Goal: Task Accomplishment & Management: Complete application form

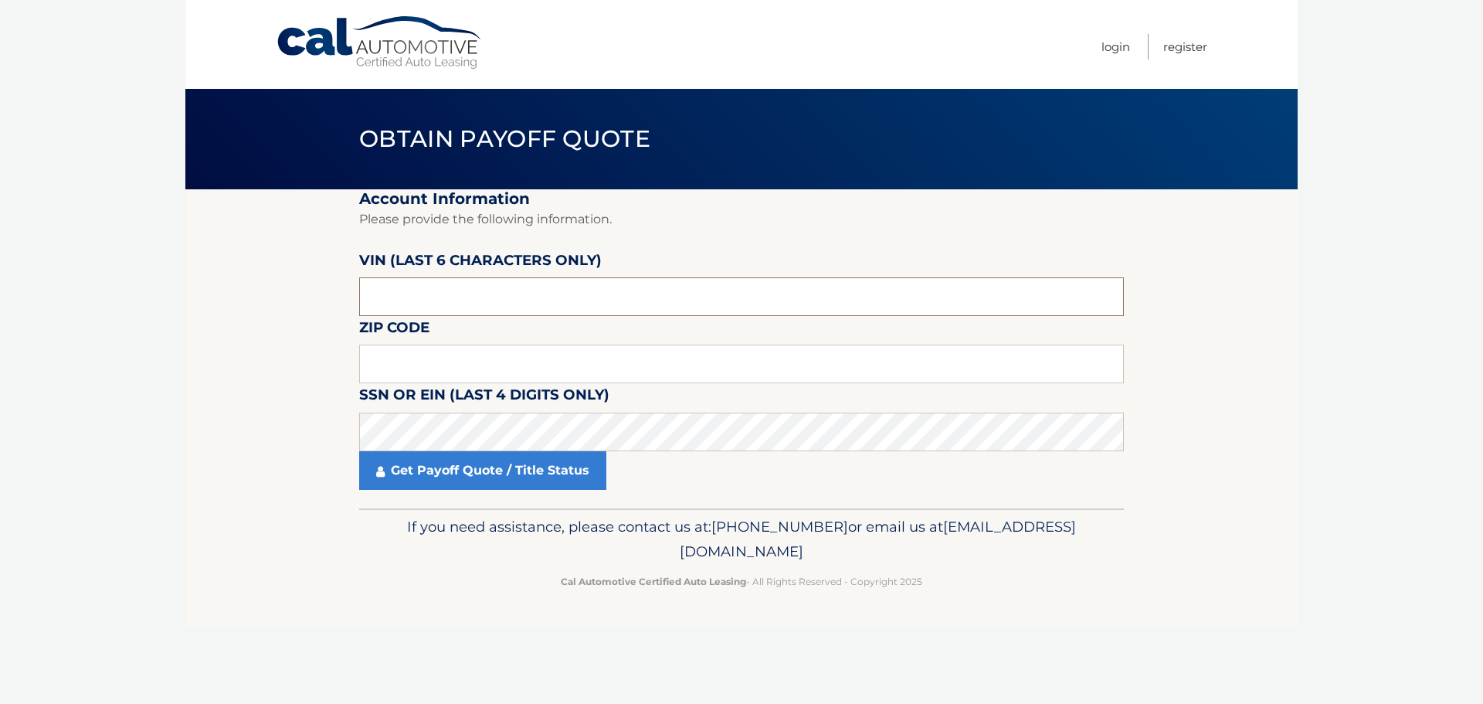
click at [402, 302] on input "text" at bounding box center [741, 296] width 765 height 39
type input "141008"
click at [409, 371] on input "text" at bounding box center [741, 363] width 765 height 39
click at [300, 426] on section "Account Information Please provide the following information. VIN (last 6 chara…" at bounding box center [741, 348] width 1112 height 319
click at [355, 42] on link "Cal Automotive" at bounding box center [380, 42] width 209 height 55
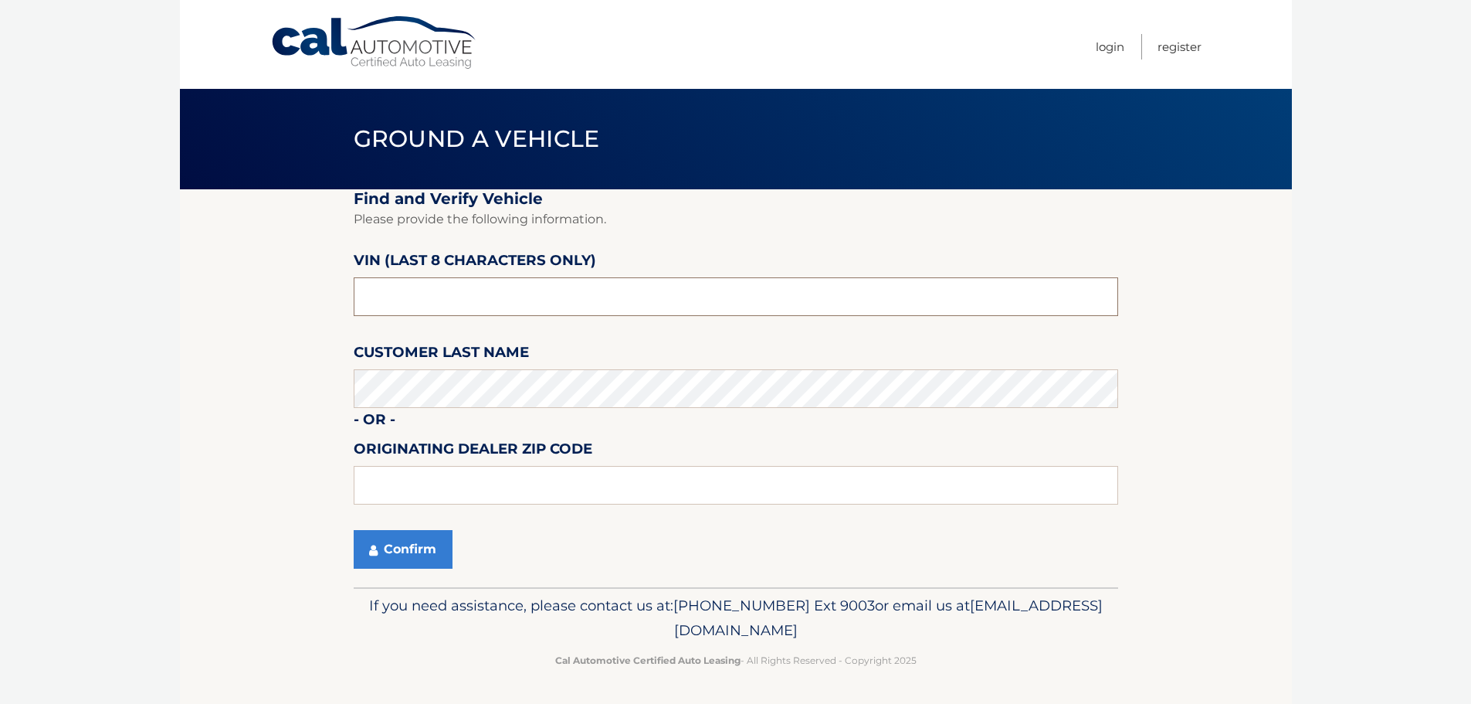
click at [388, 287] on input "text" at bounding box center [736, 296] width 765 height 39
type input "NC141008"
click at [392, 533] on button "Confirm" at bounding box center [403, 549] width 99 height 39
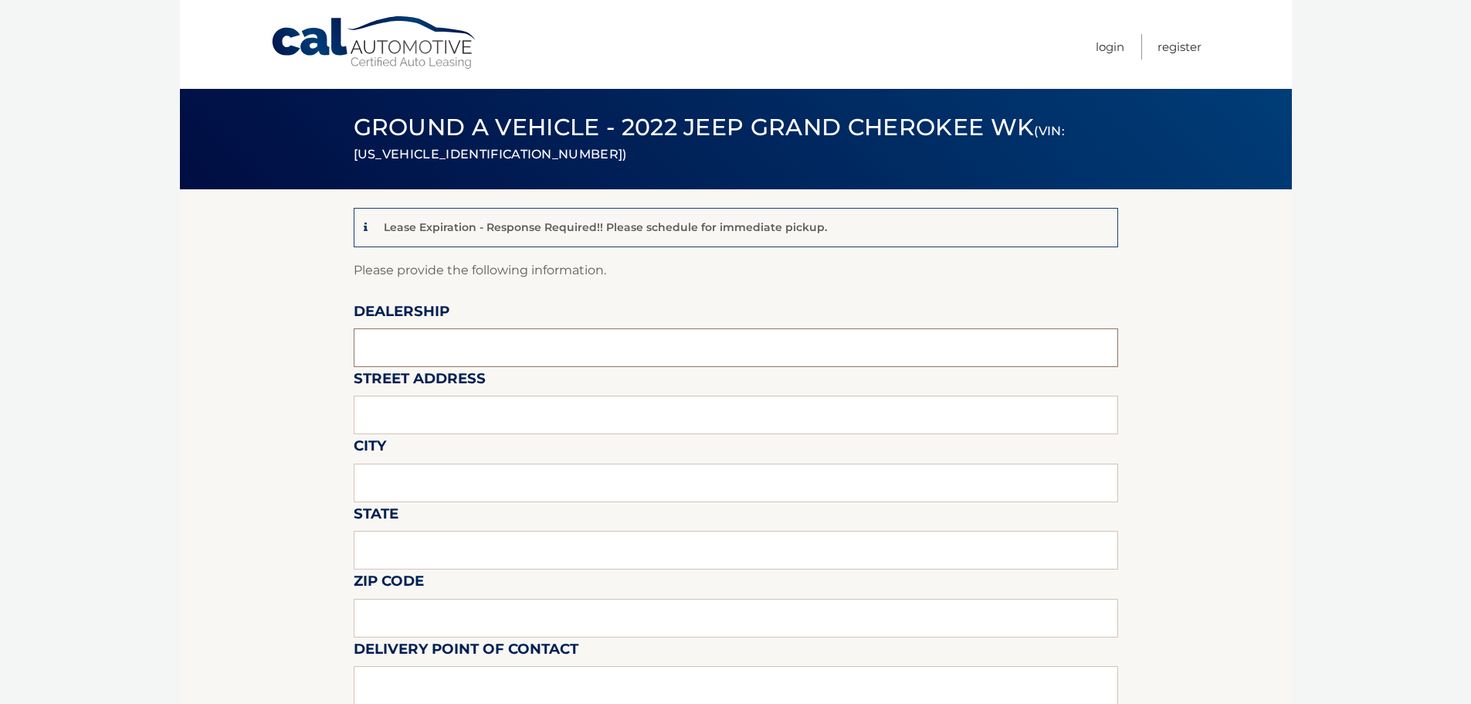
click at [448, 352] on input "text" at bounding box center [736, 347] width 765 height 39
type input "Salerno Duane"
type input "233 BROAD STREET"
type input "SUMMIT"
type input "NJ"
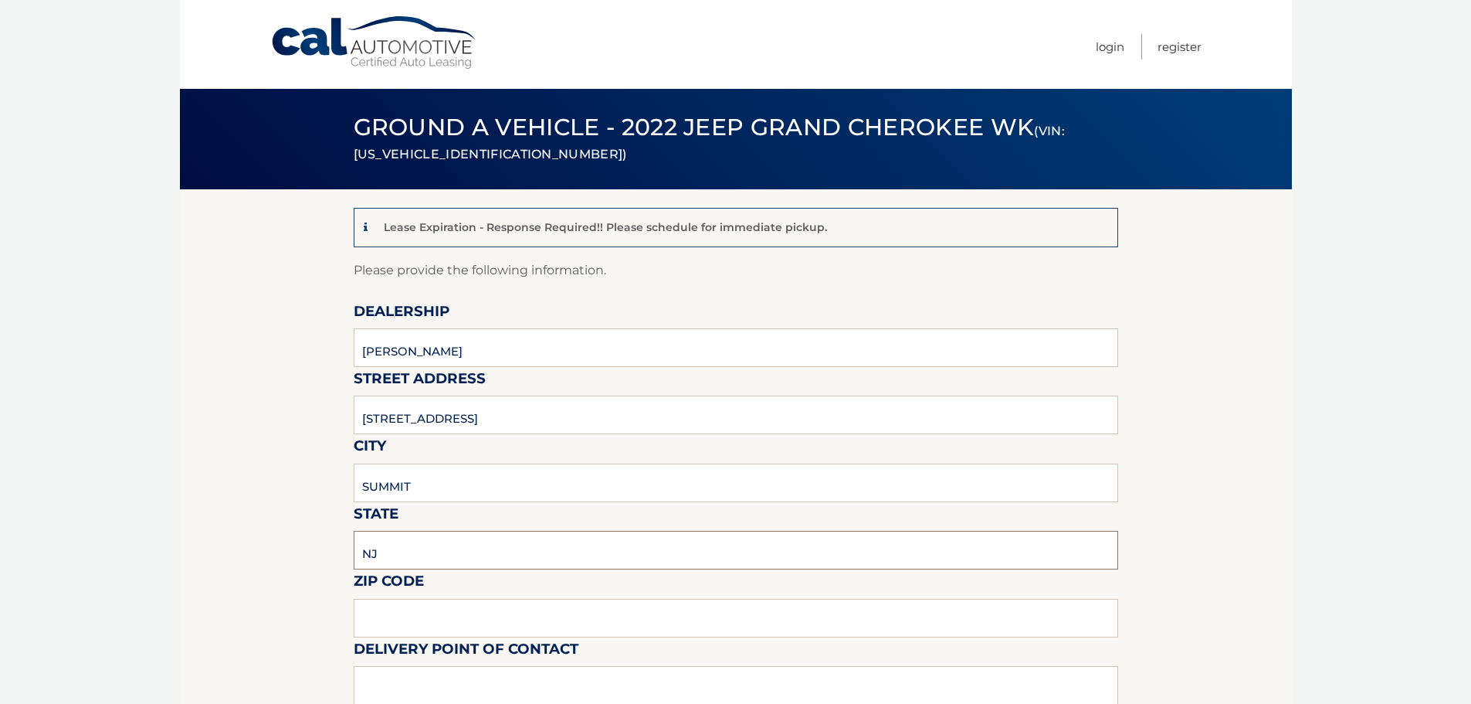
type input "07901"
type input ". CRESTWOOD MOTORS"
click at [383, 418] on input "233 BROAD STREET" at bounding box center [736, 414] width 765 height 39
type input "267 BROAD STREET"
click at [431, 534] on input "NJ" at bounding box center [736, 550] width 765 height 39
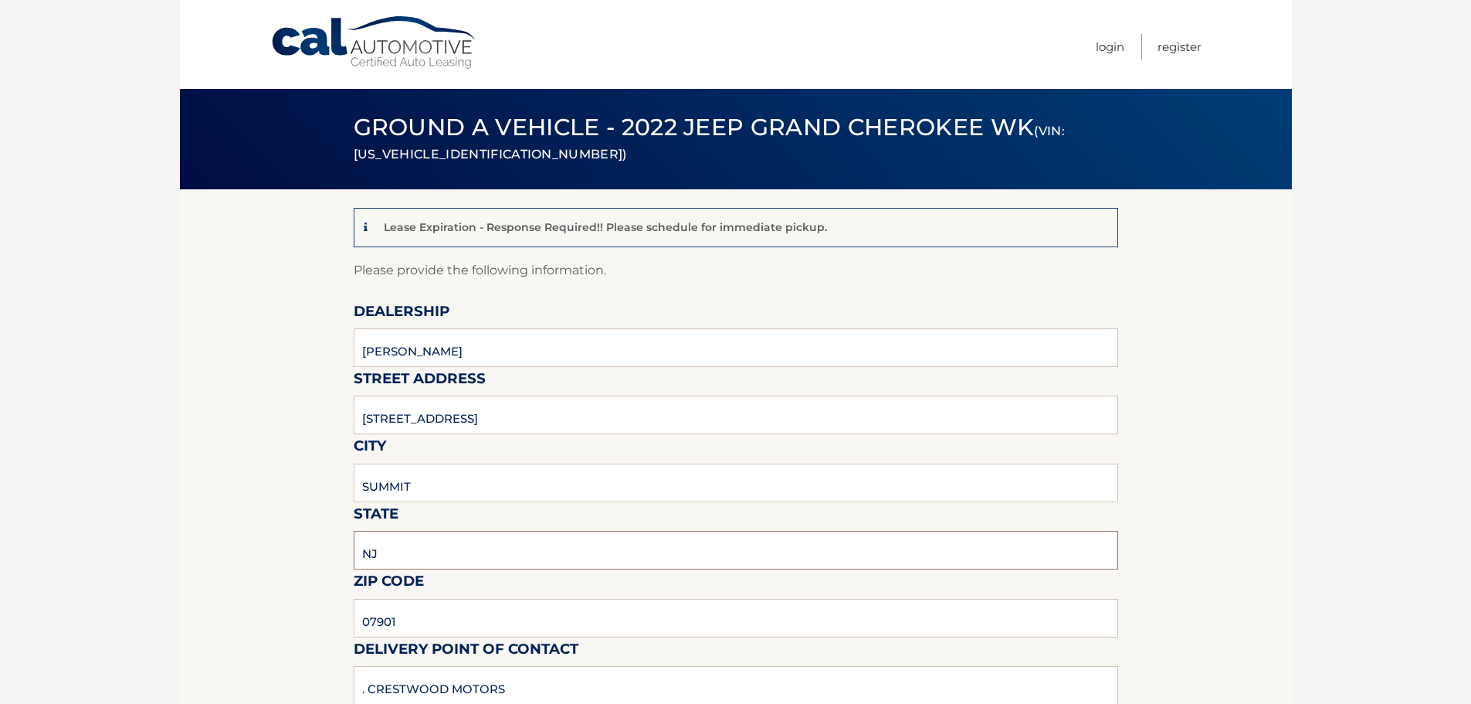
scroll to position [232, 0]
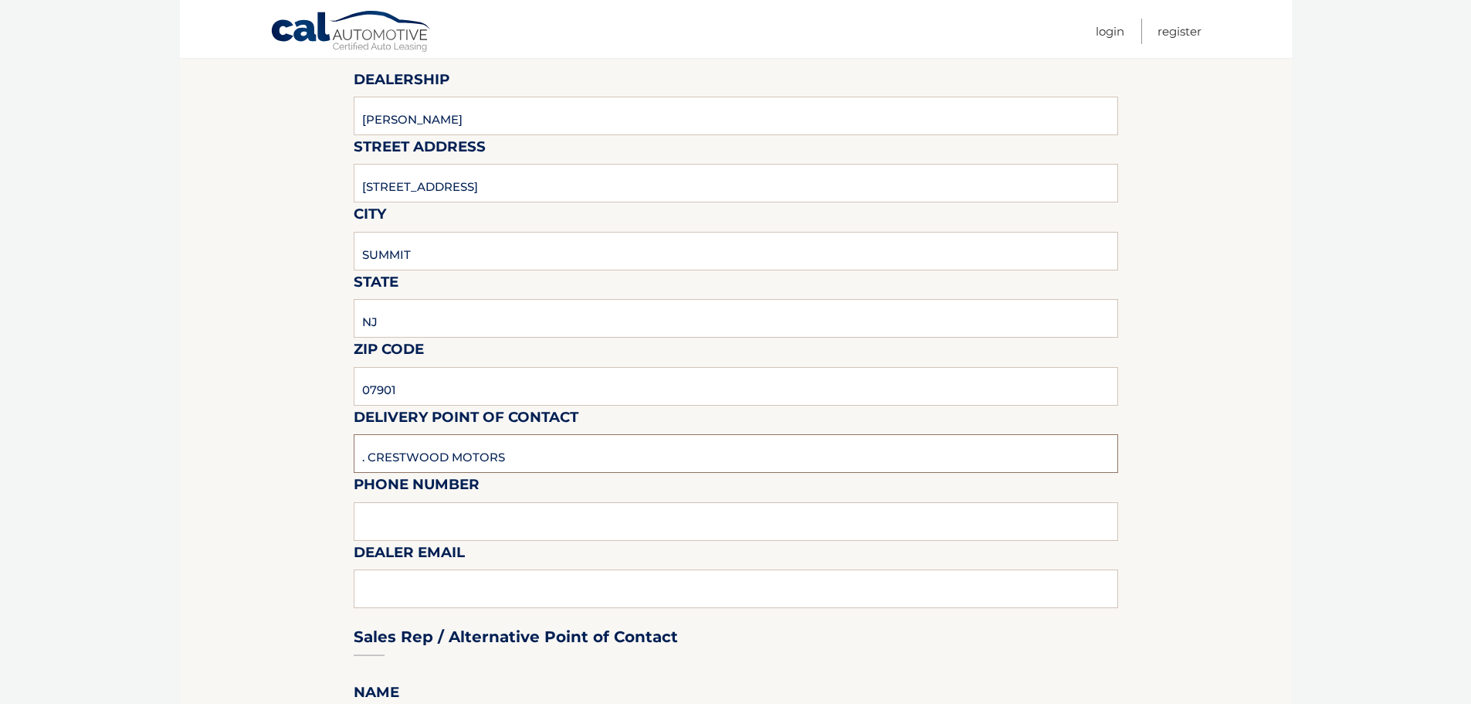
click at [528, 470] on input ". CRESTWOOD MOTORS" at bounding box center [736, 453] width 765 height 39
click at [532, 457] on input ". CRESTWOOD MOTORS" at bounding box center [736, 453] width 765 height 39
type input "HENRY ARGUETA"
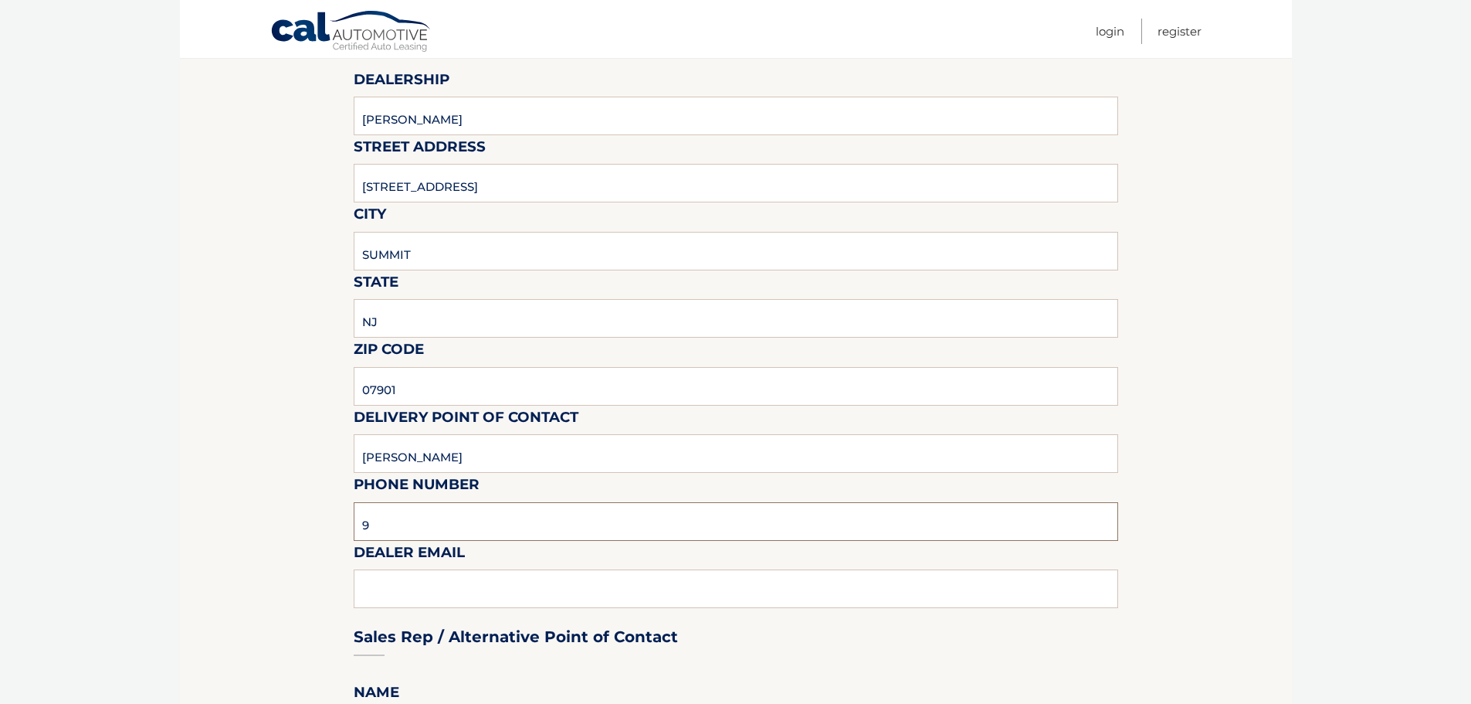
type input "9082776700"
type input "HENRYA@SDSUMMIT.COM"
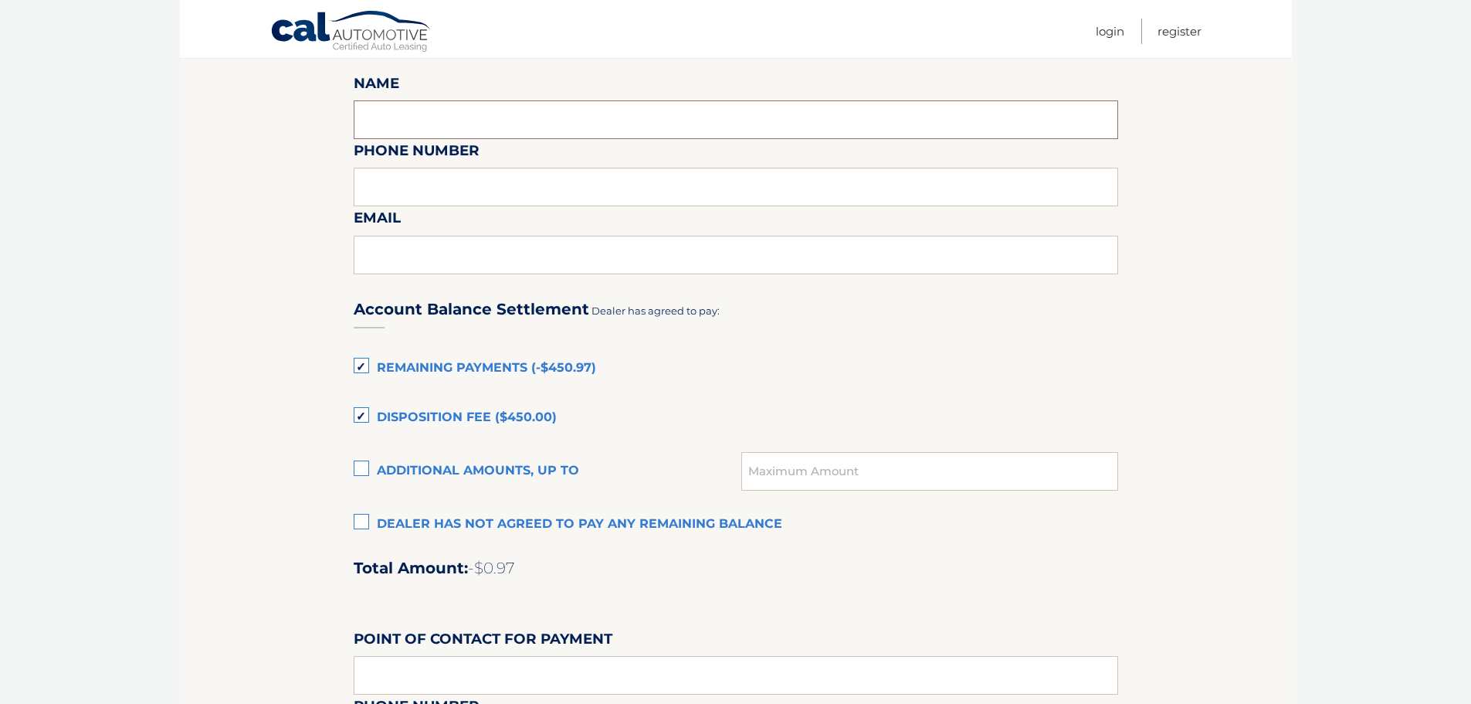
scroll to position [763, 0]
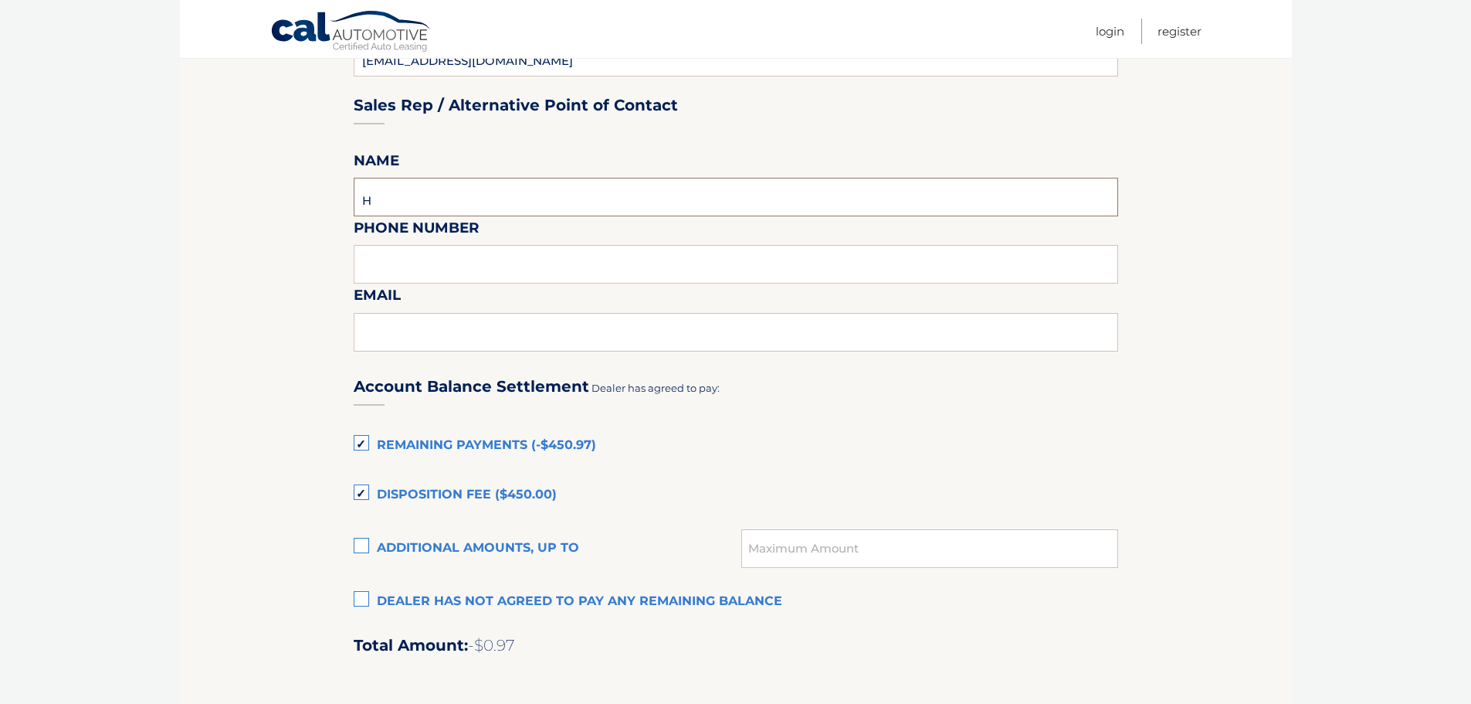
type input "Henry Argueta"
type input "9082776700"
type input "henrya@sdsummit.com"
click at [363, 605] on label "Dealer has not agreed to pay any remaining balance" at bounding box center [736, 601] width 765 height 31
click at [0, 0] on input "Dealer has not agreed to pay any remaining balance" at bounding box center [0, 0] width 0 height 0
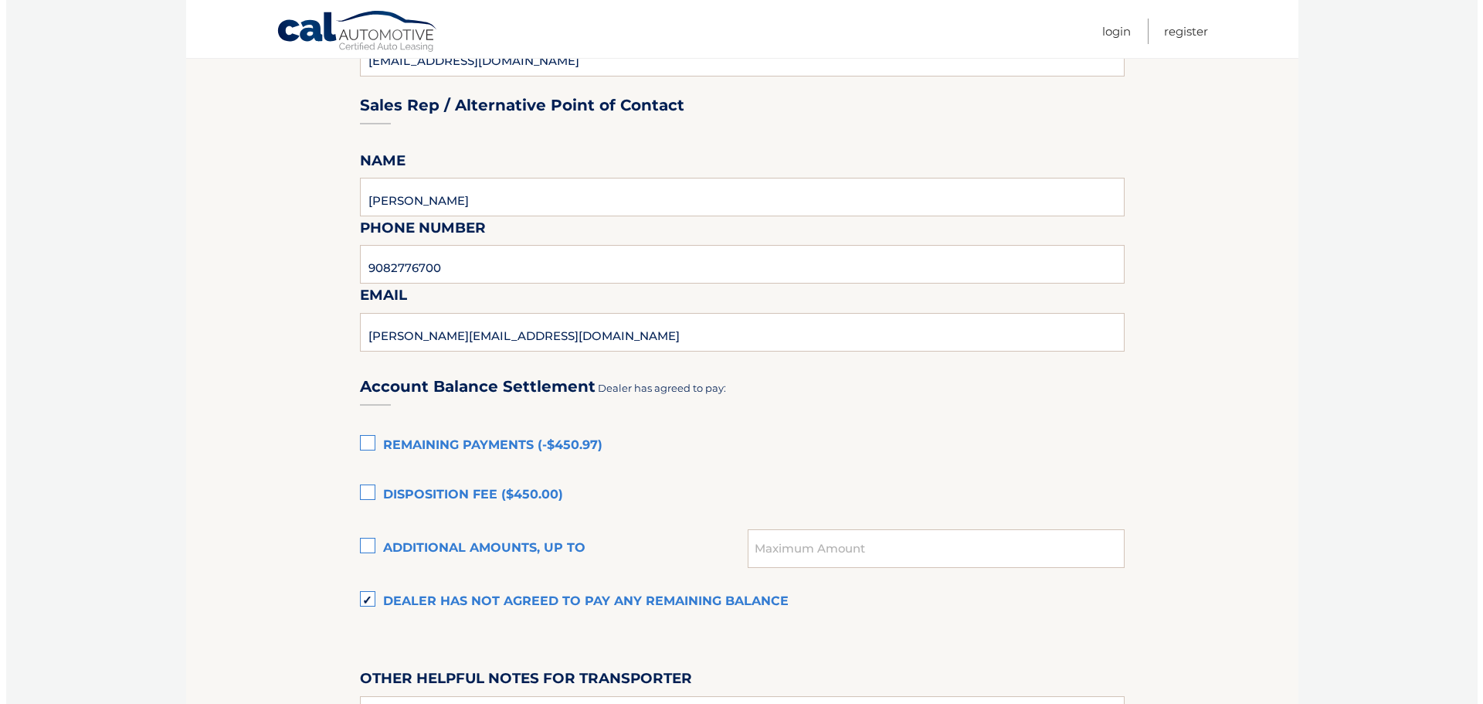
scroll to position [1055, 0]
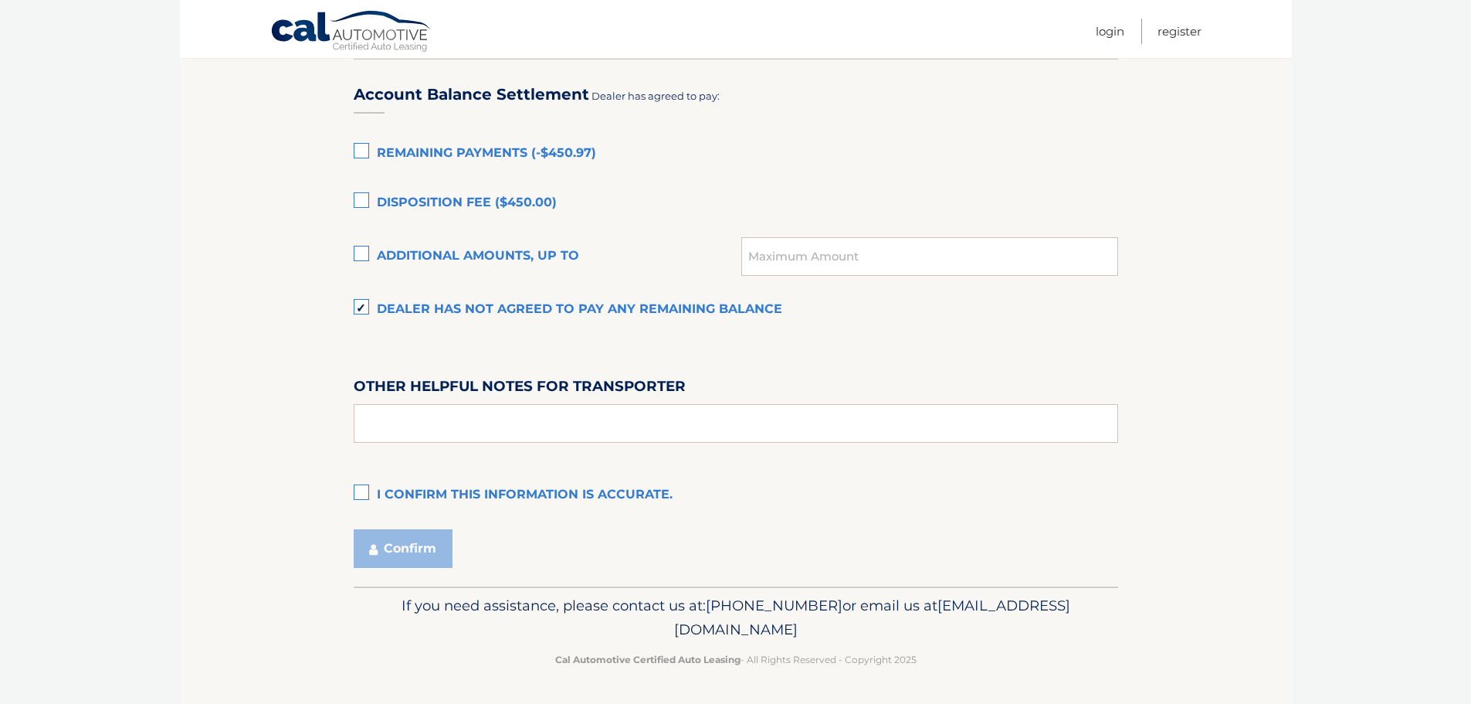
click at [365, 486] on label "I confirm this information is accurate." at bounding box center [736, 495] width 765 height 31
click at [0, 0] on input "I confirm this information is accurate." at bounding box center [0, 0] width 0 height 0
click at [462, 429] on input "text" at bounding box center [736, 423] width 765 height 39
drag, startPoint x: 415, startPoint y: 419, endPoint x: 5, endPoint y: 396, distance: 410.8
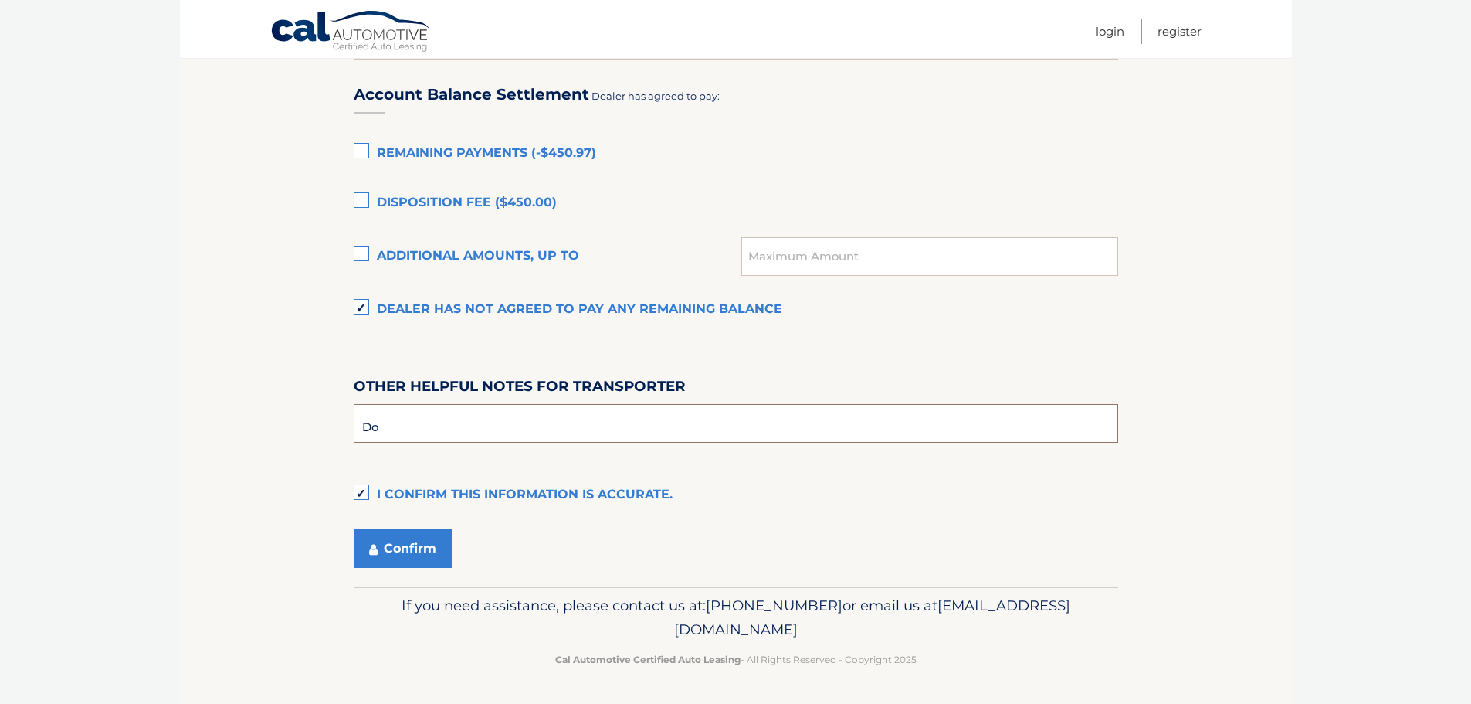
type input "D"
type input "No need to call before picking up."
click at [391, 546] on button "Confirm" at bounding box center [403, 548] width 99 height 39
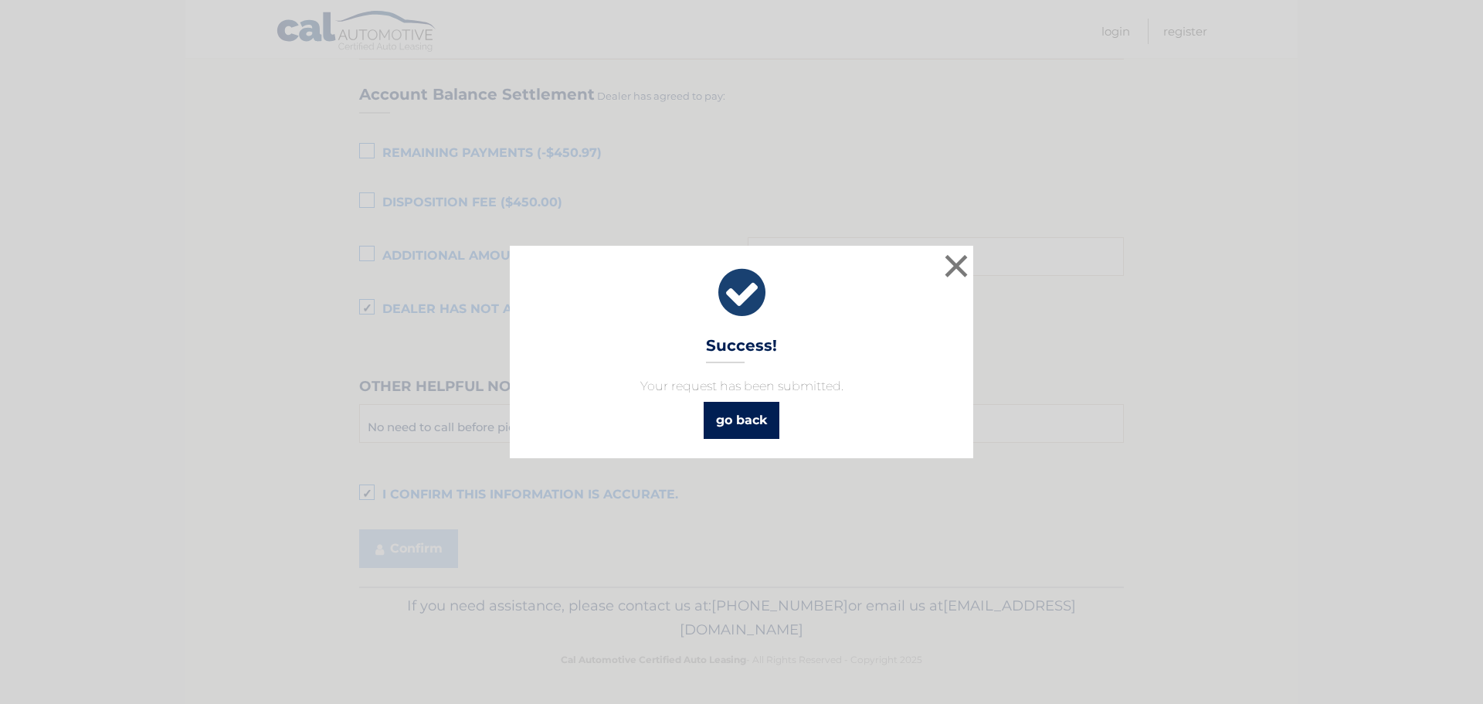
click at [750, 416] on link "go back" at bounding box center [742, 420] width 76 height 37
